Goal: Information Seeking & Learning: Learn about a topic

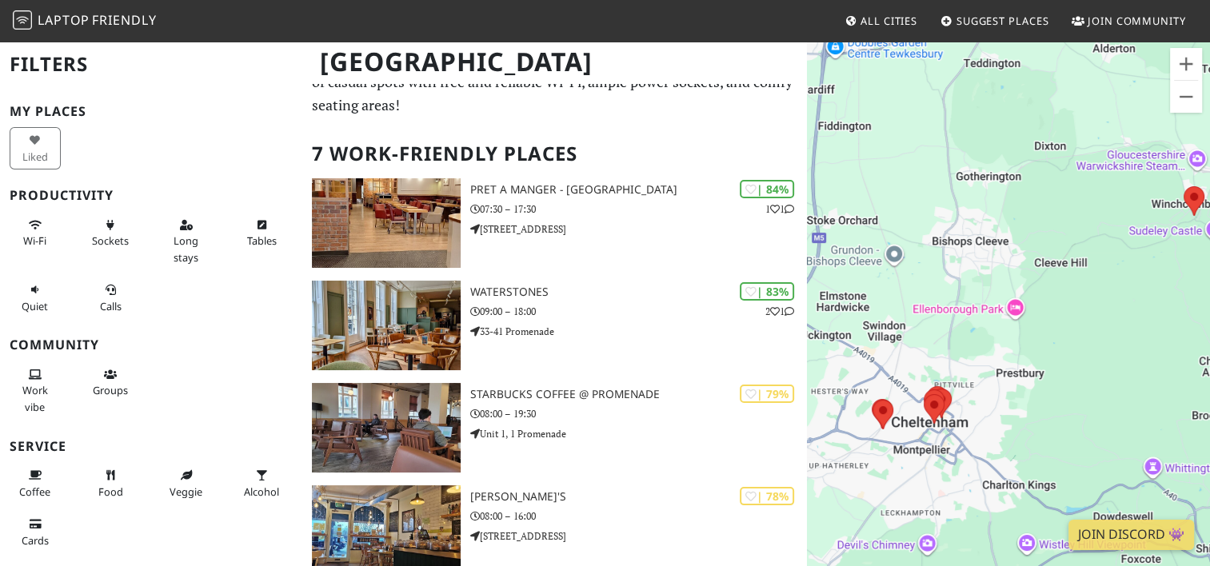
scroll to position [50, 0]
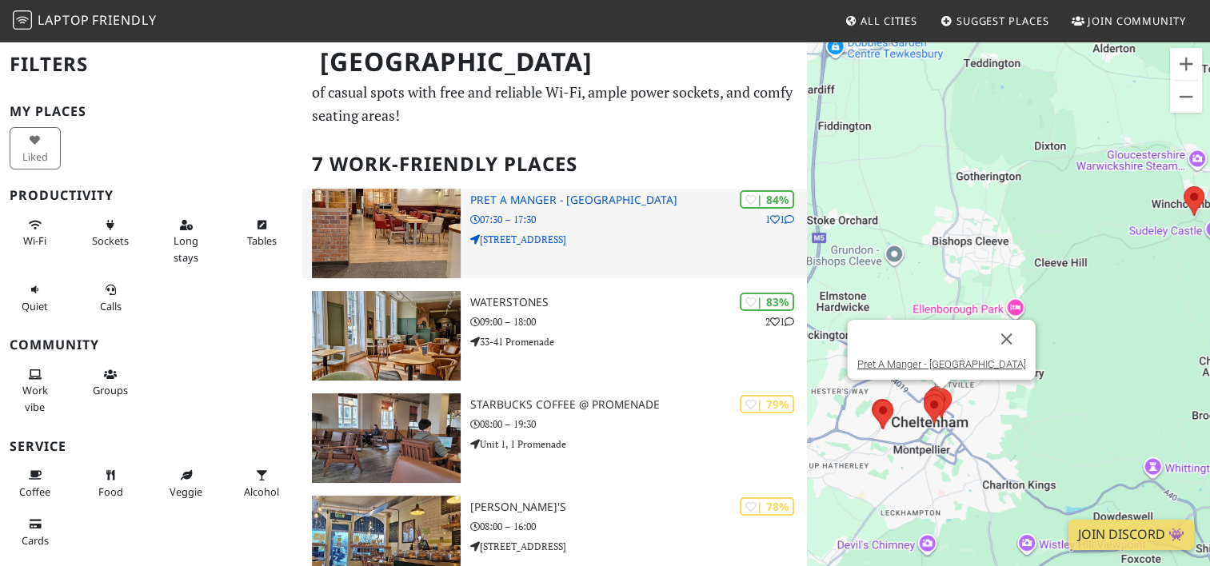
click at [789, 221] on icon at bounding box center [790, 220] width 10 height 10
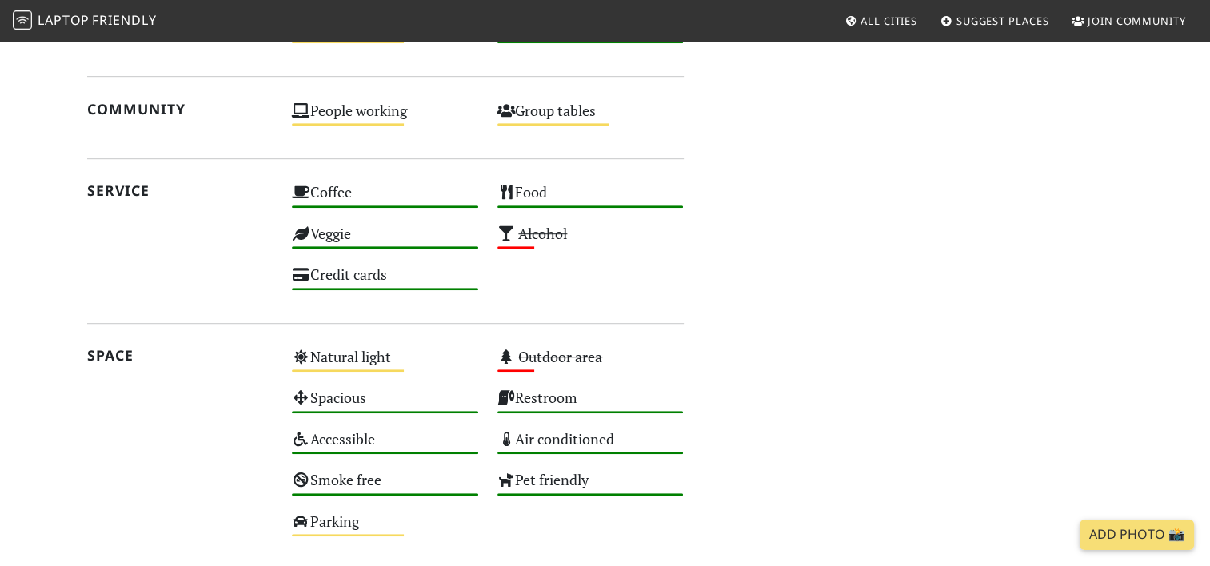
scroll to position [1100, 0]
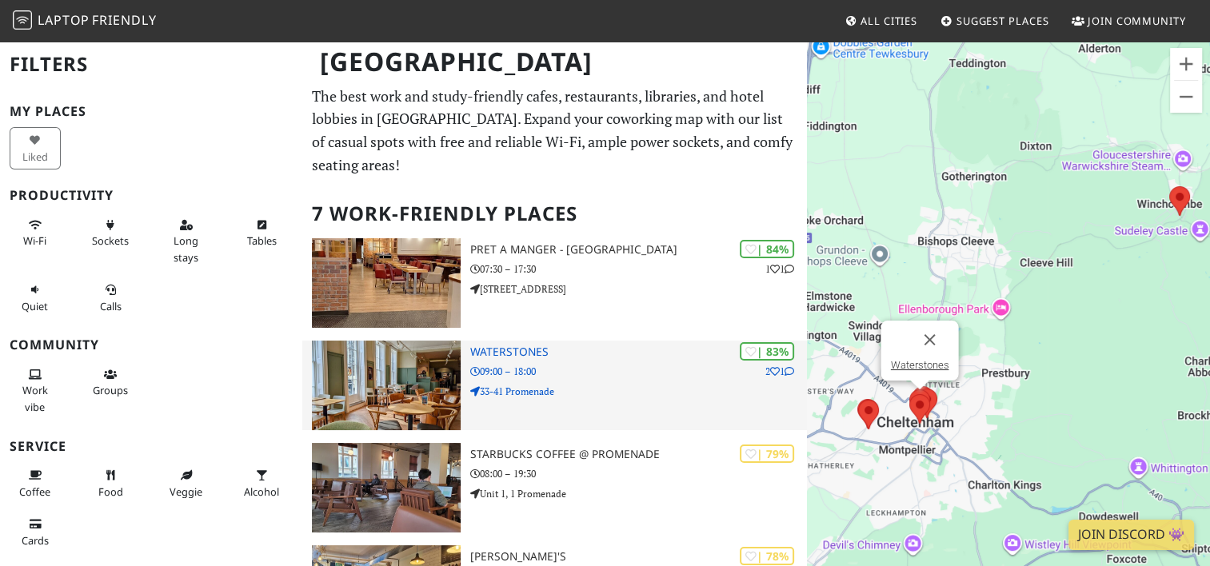
click at [534, 368] on p "09:00 – 18:00" at bounding box center [638, 371] width 336 height 15
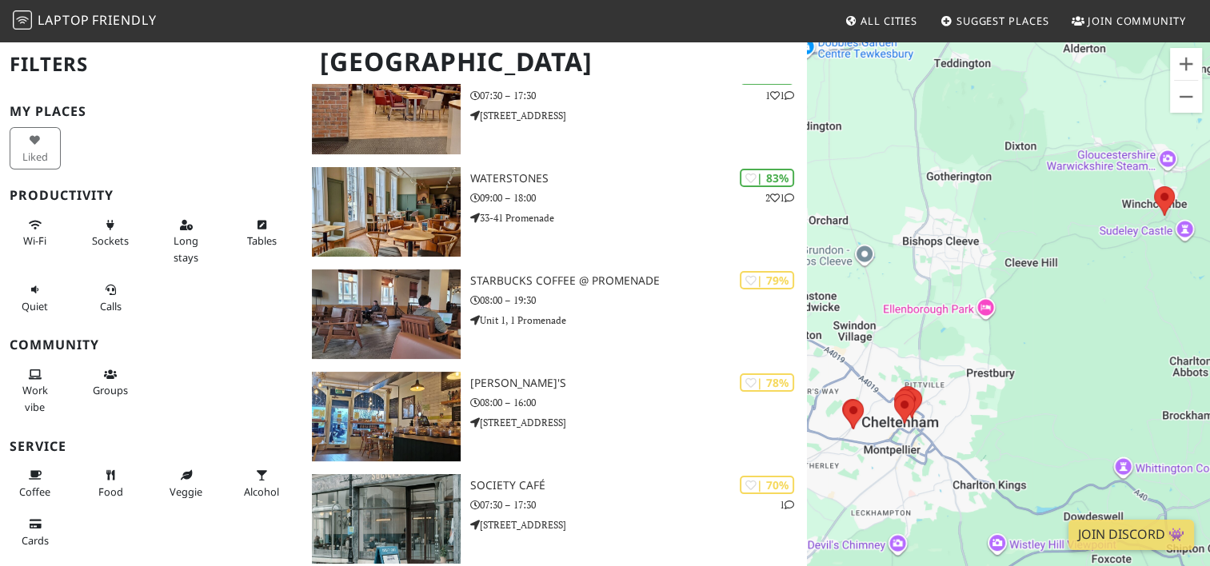
scroll to position [178, 0]
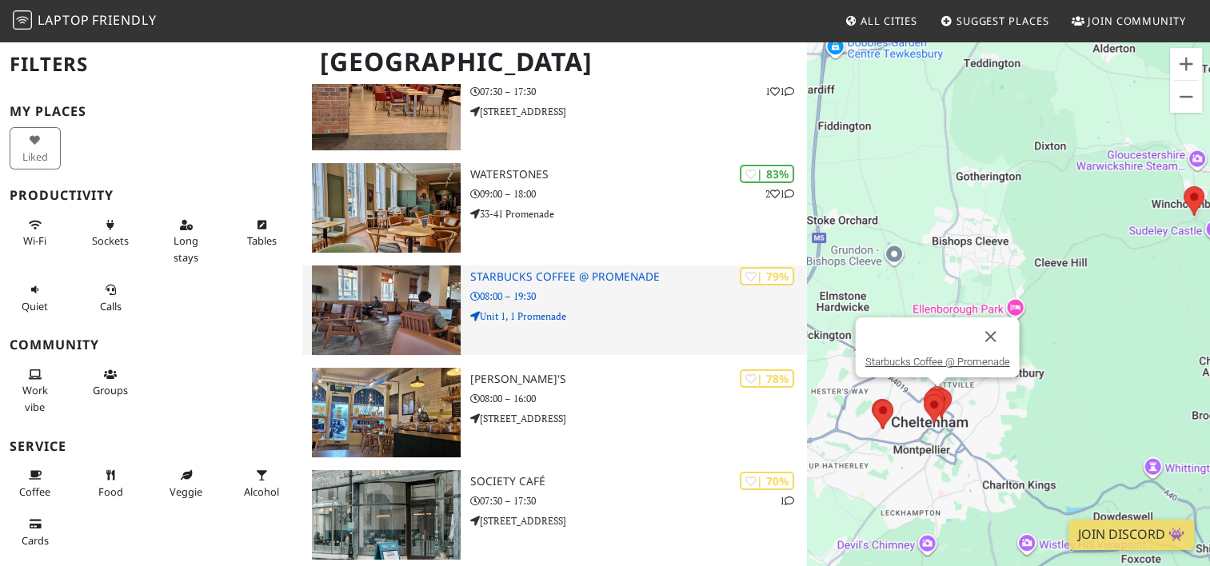
click at [636, 291] on p "08:00 – 19:30" at bounding box center [638, 296] width 336 height 15
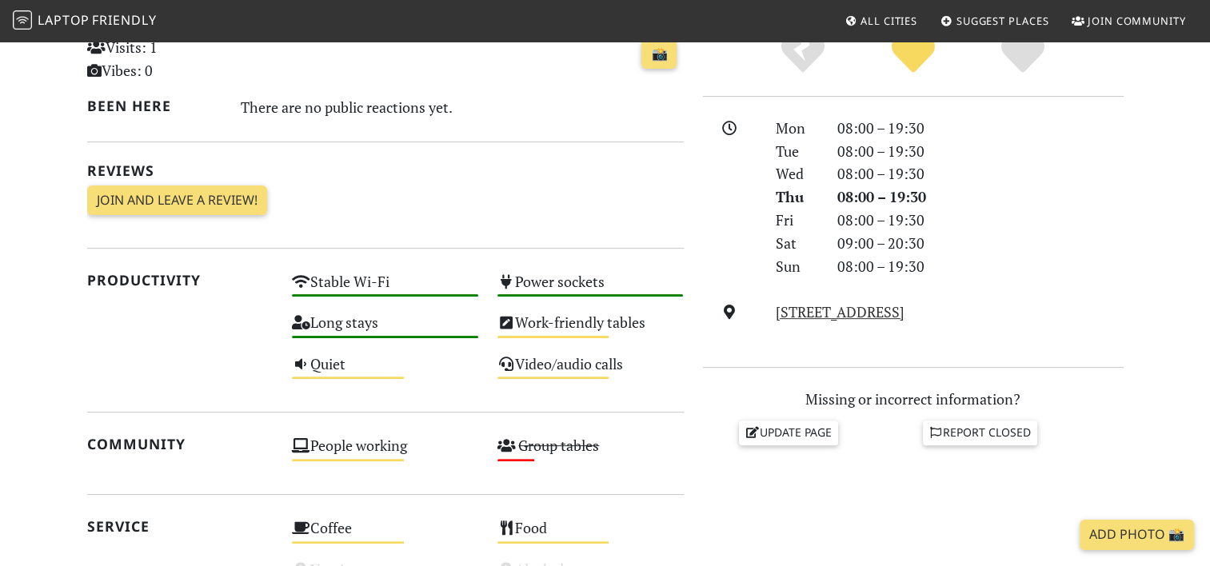
scroll to position [602, 0]
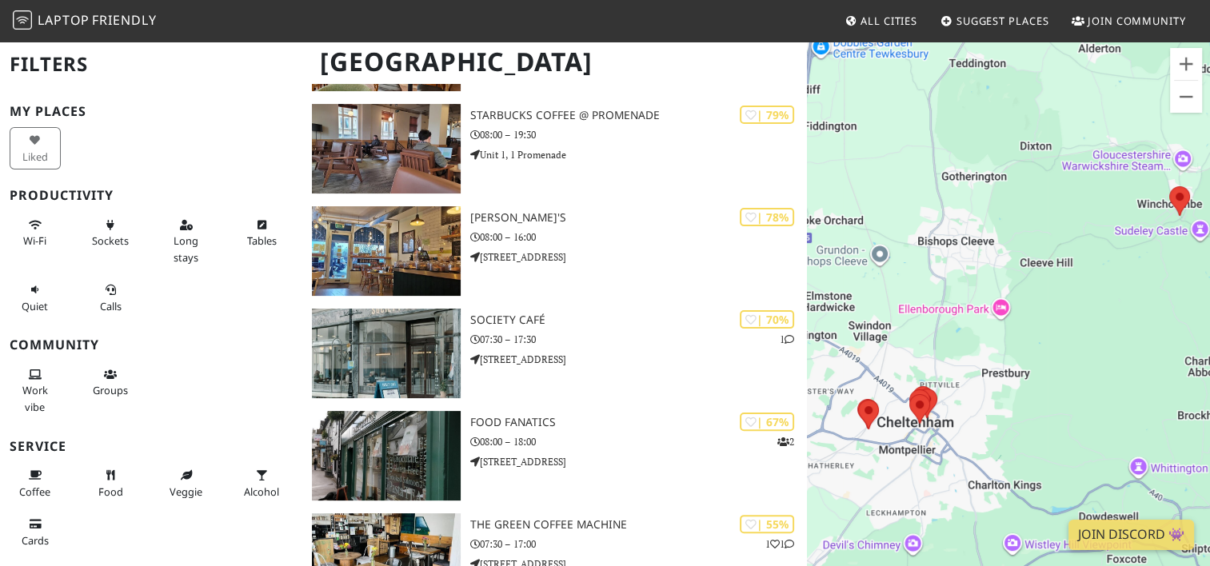
scroll to position [349, 0]
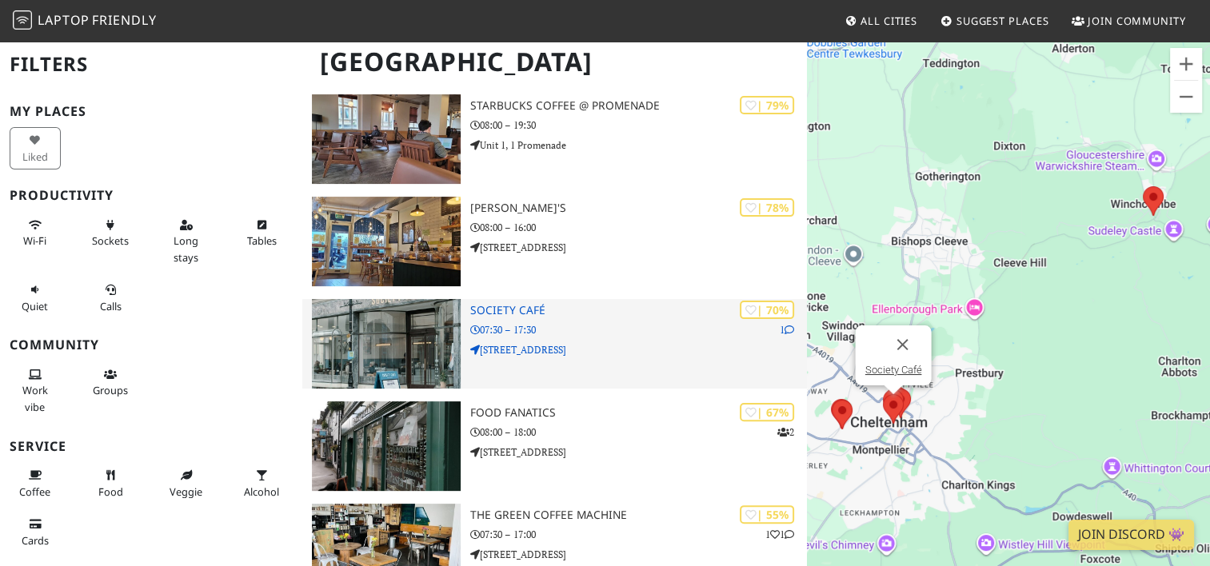
click at [602, 352] on p "[STREET_ADDRESS]" at bounding box center [638, 349] width 336 height 15
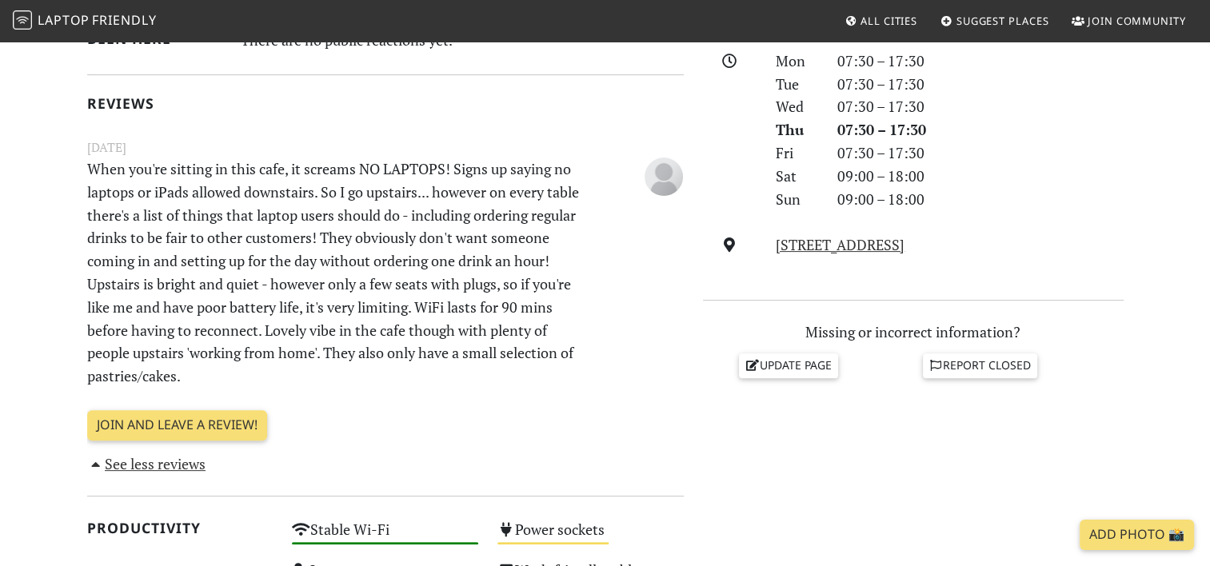
scroll to position [458, 0]
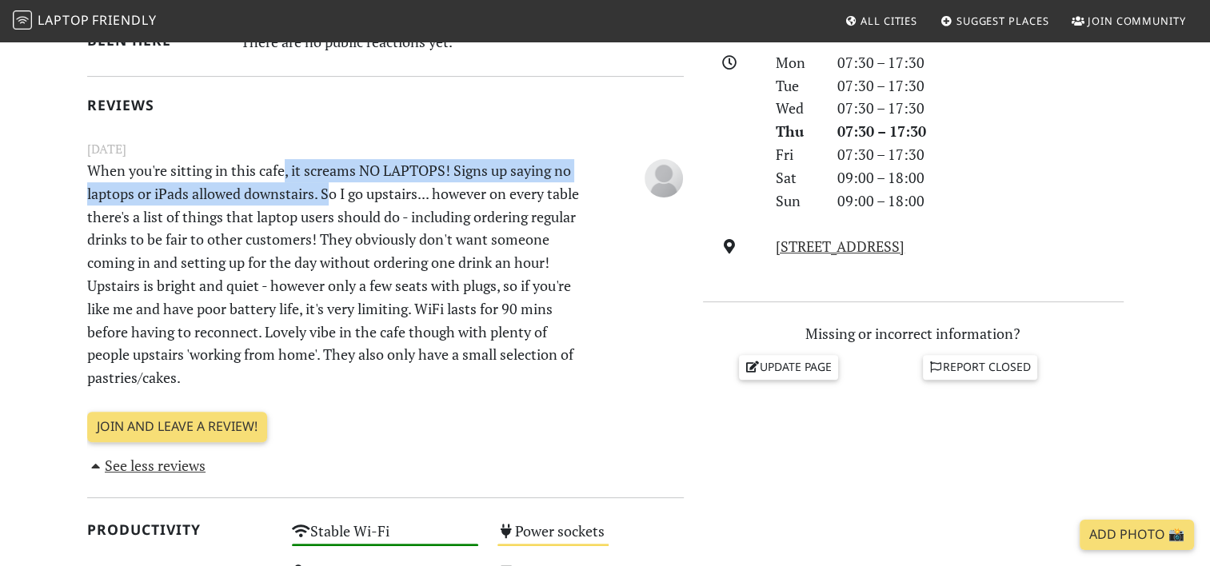
drag, startPoint x: 285, startPoint y: 174, endPoint x: 329, endPoint y: 198, distance: 50.5
click at [329, 198] on p "When you're sitting in this cafe, it screams NO LAPTOPS! Signs up saying no lap…" at bounding box center [335, 274] width 514 height 230
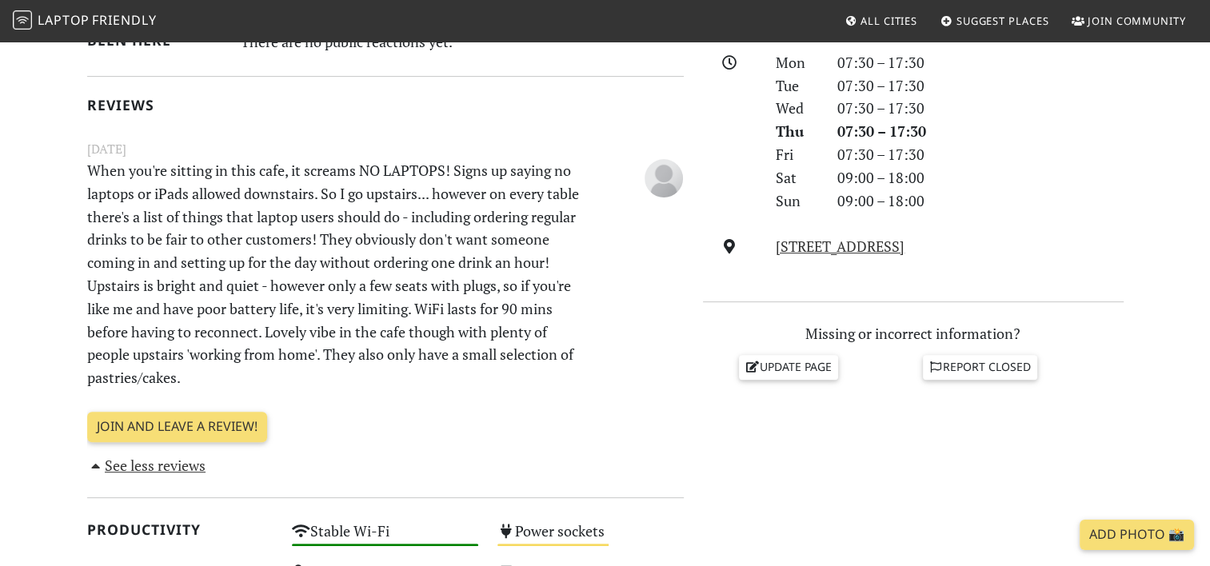
drag, startPoint x: 329, startPoint y: 198, endPoint x: 227, endPoint y: 218, distance: 103.4
click at [227, 218] on p "When you're sitting in this cafe, it screams NO LAPTOPS! Signs up saying no lap…" at bounding box center [335, 274] width 514 height 230
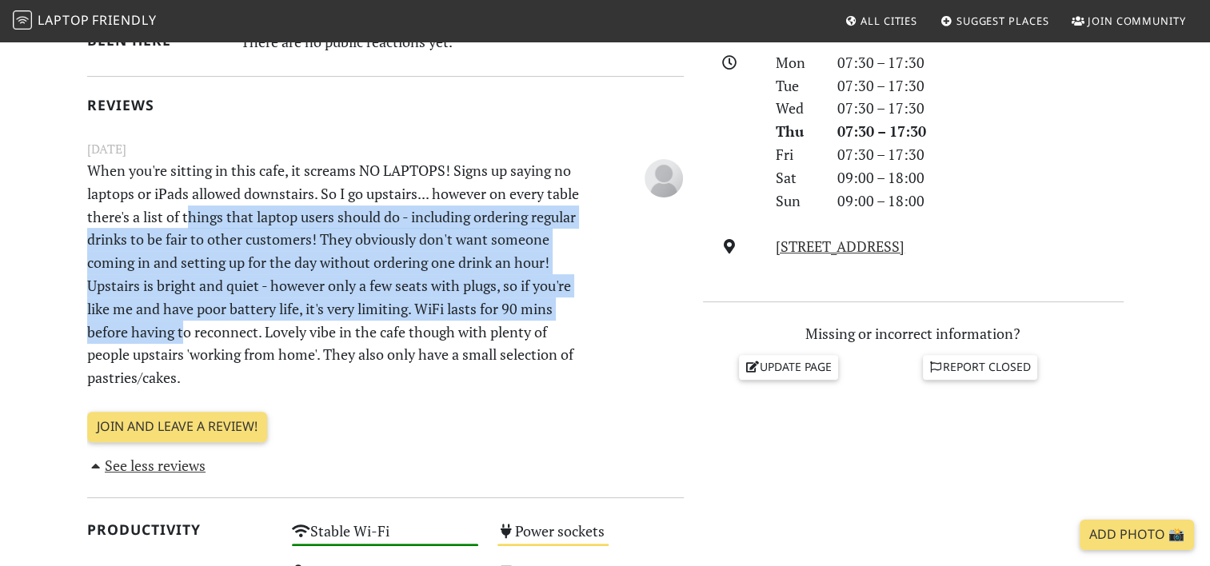
drag, startPoint x: 227, startPoint y: 218, endPoint x: 220, endPoint y: 339, distance: 121.8
click at [220, 339] on p "When you're sitting in this cafe, it screams NO LAPTOPS! Signs up saying no lap…" at bounding box center [335, 274] width 514 height 230
drag, startPoint x: 220, startPoint y: 339, endPoint x: 191, endPoint y: 336, distance: 29.0
click at [191, 336] on p "When you're sitting in this cafe, it screams NO LAPTOPS! Signs up saying no lap…" at bounding box center [335, 274] width 514 height 230
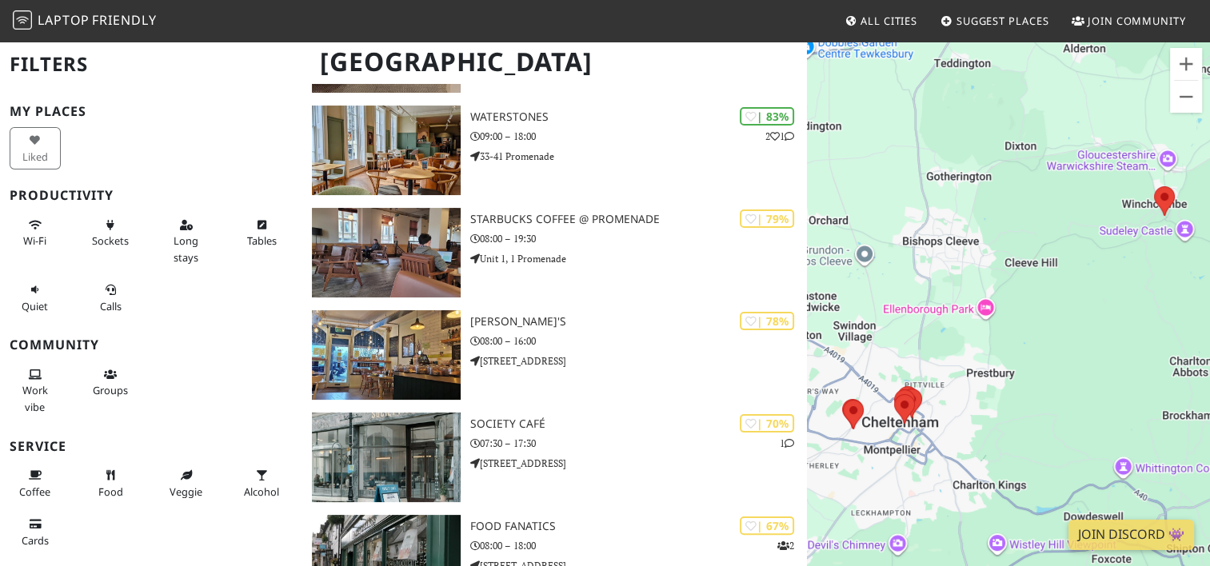
scroll to position [237, 0]
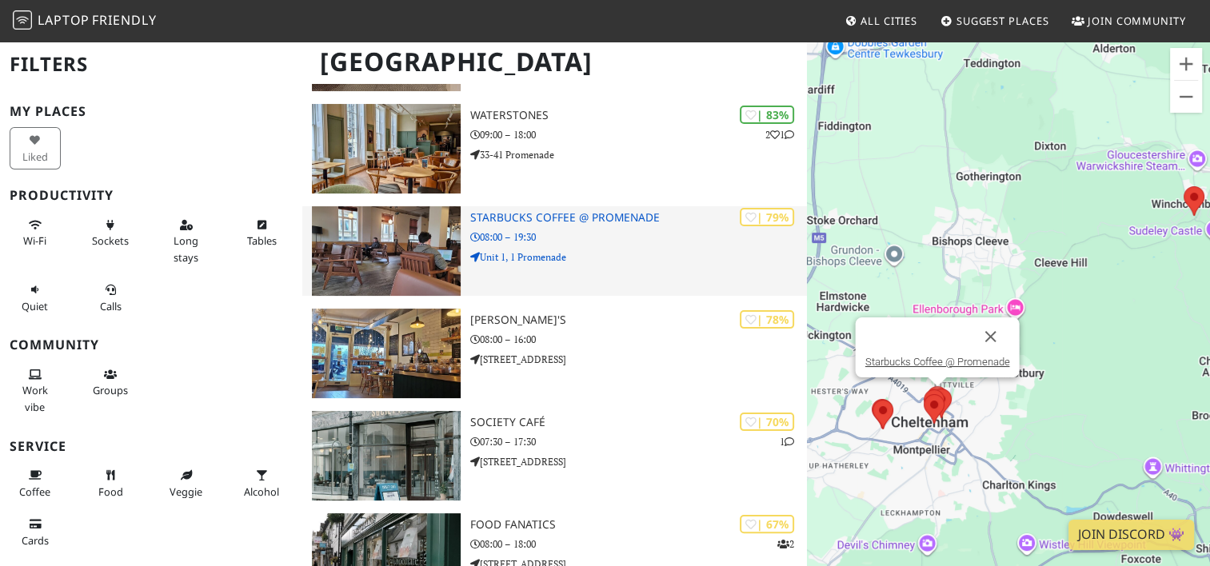
click at [641, 259] on p "Unit 1, 1 Promenade" at bounding box center [638, 257] width 336 height 15
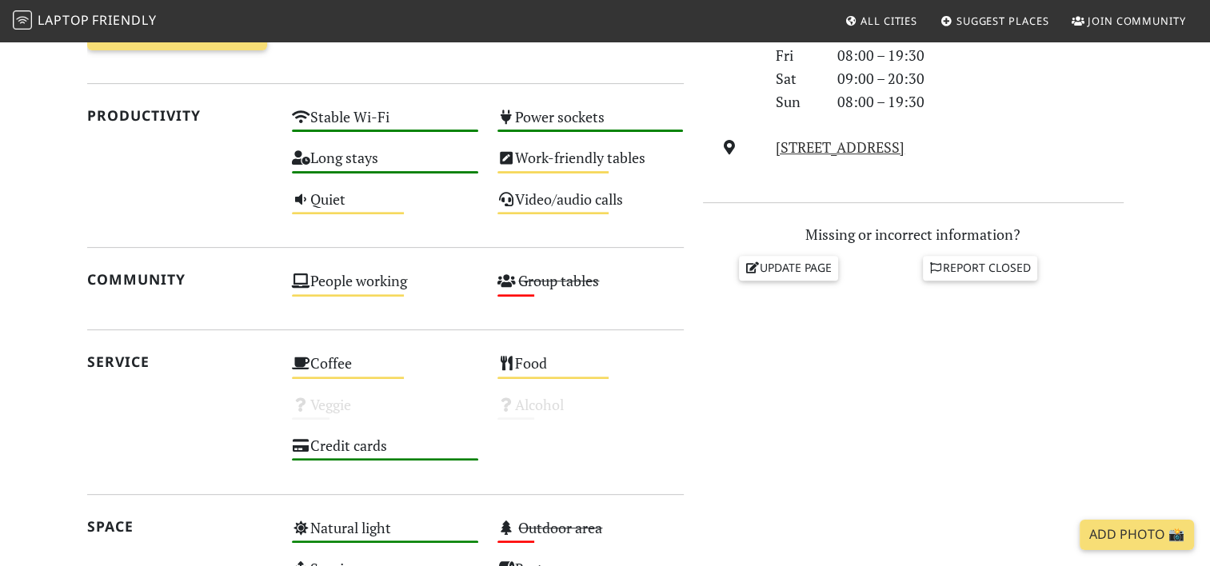
scroll to position [944, 0]
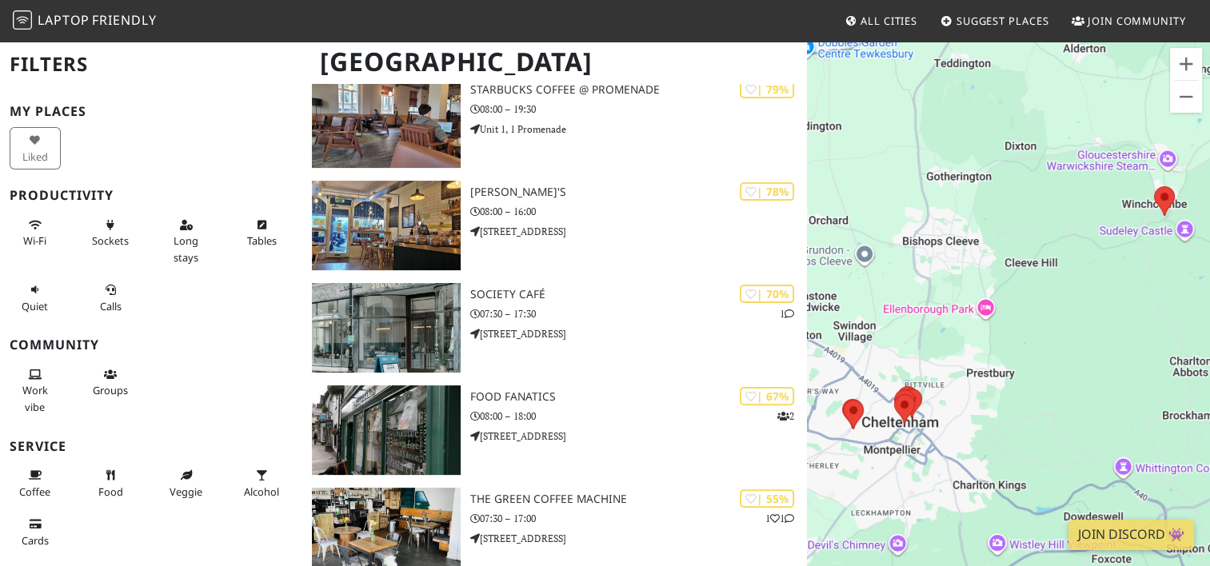
scroll to position [383, 0]
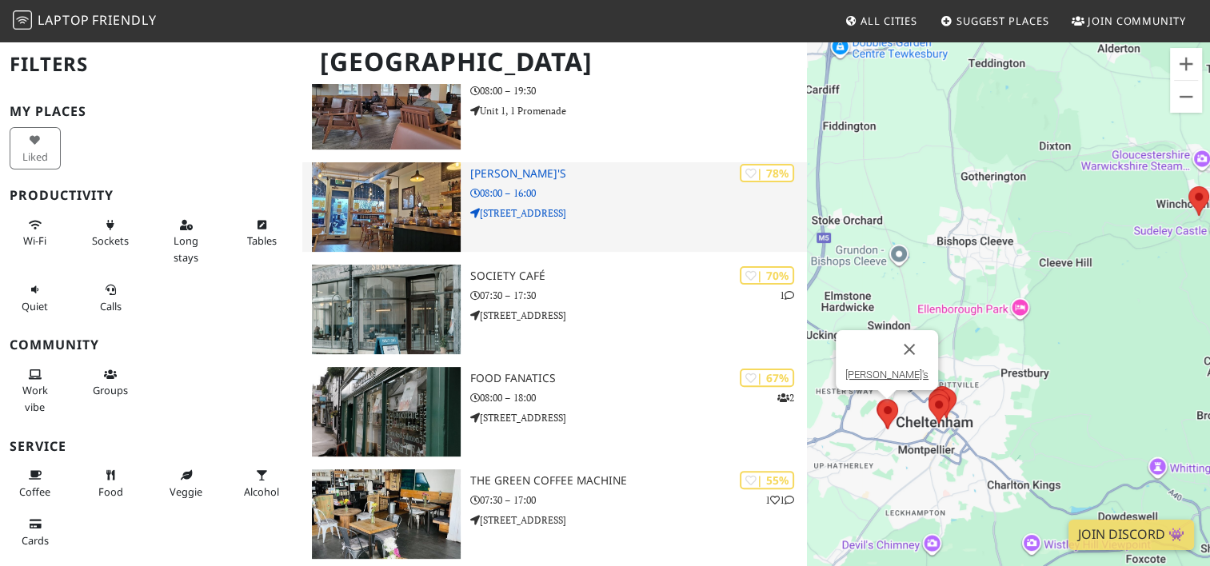
click at [584, 202] on div "| 78% Madison's 08:00 – 16:00 81 Queen's Road" at bounding box center [638, 207] width 336 height 90
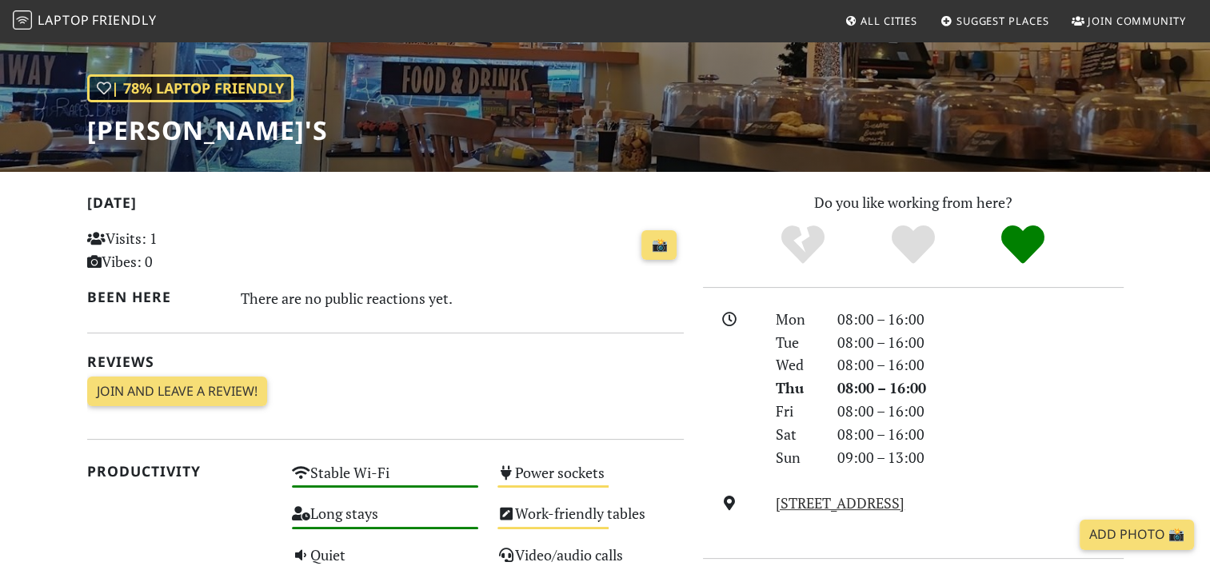
scroll to position [242, 0]
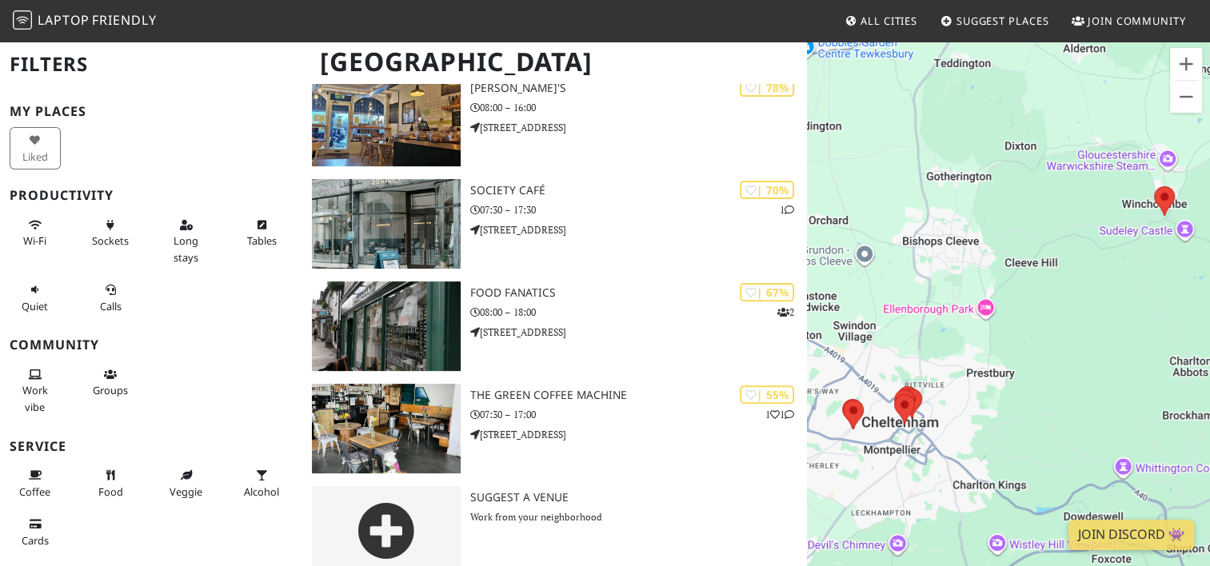
scroll to position [473, 0]
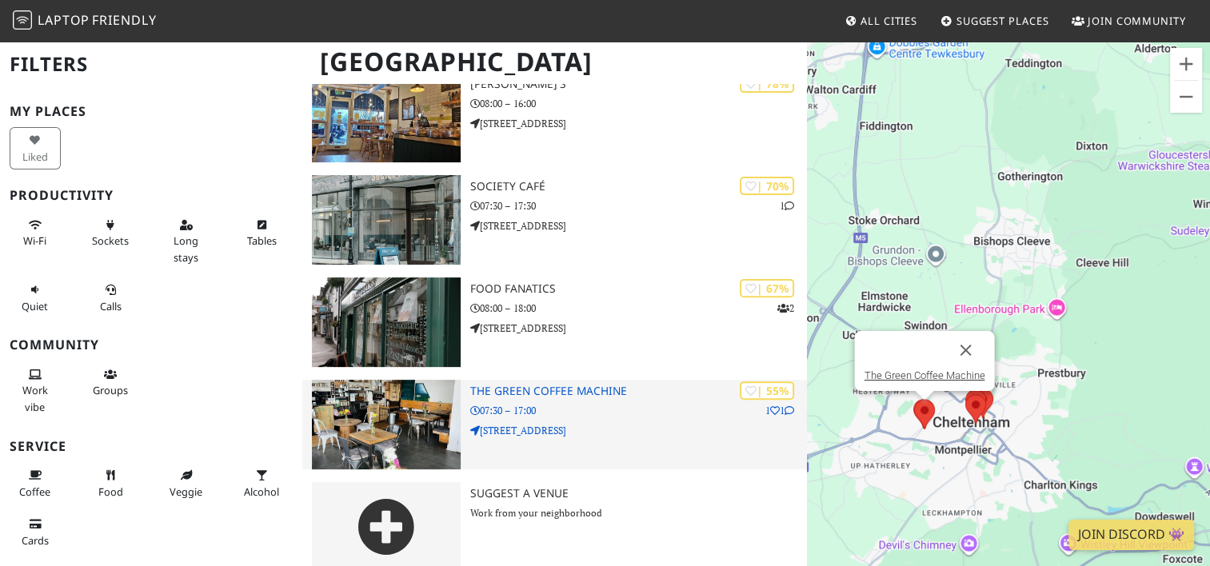
click at [606, 394] on h3 "The Green Coffee Machine" at bounding box center [638, 392] width 336 height 14
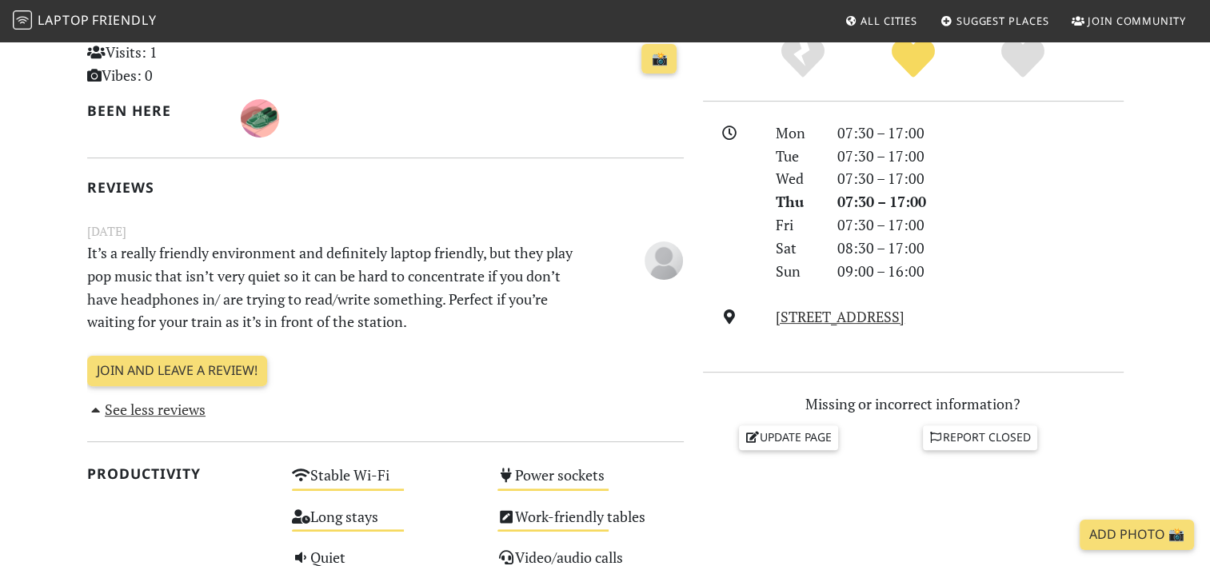
scroll to position [391, 0]
